Goal: Task Accomplishment & Management: Manage account settings

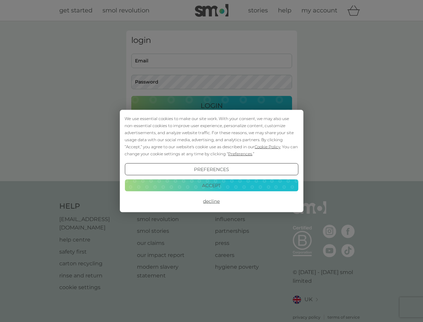
click at [268, 146] on span "Cookie Policy" at bounding box center [268, 146] width 26 height 5
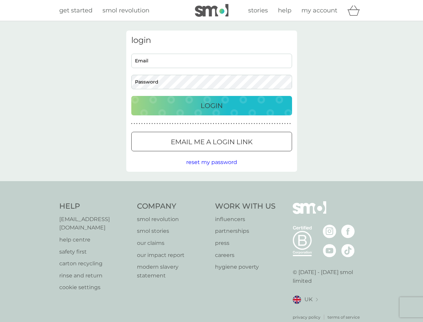
click at [240, 153] on div "login Email Password Login ● ● ● ● ● ● ● ● ● ● ● ● ● ● ● ● ● ● ● ● ● ● ● ● ● ● …" at bounding box center [211, 100] width 171 height 141
click at [211, 169] on div "login Email Password Login ● ● ● ● ● ● ● ● ● ● ● ● ● ● ● ● ● ● ● ● ● ● ● ● ● ● …" at bounding box center [211, 100] width 171 height 141
click at [211, 201] on div "Help [EMAIL_ADDRESS][DOMAIN_NAME] help centre safety first carton recycling rin…" at bounding box center [211, 260] width 305 height 119
click at [211, 185] on div "Help [EMAIL_ADDRESS][DOMAIN_NAME] help centre safety first carton recycling rin…" at bounding box center [211, 260] width 423 height 159
